Goal: Find specific page/section: Find specific page/section

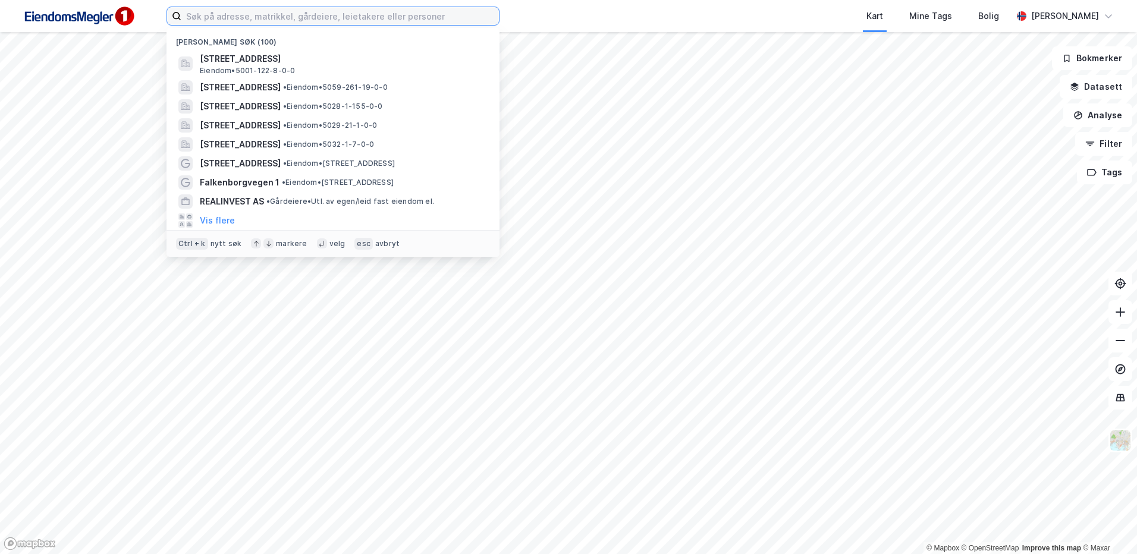
click at [210, 18] on input at bounding box center [340, 16] width 318 height 18
